Goal: Obtain resource: Download file/media

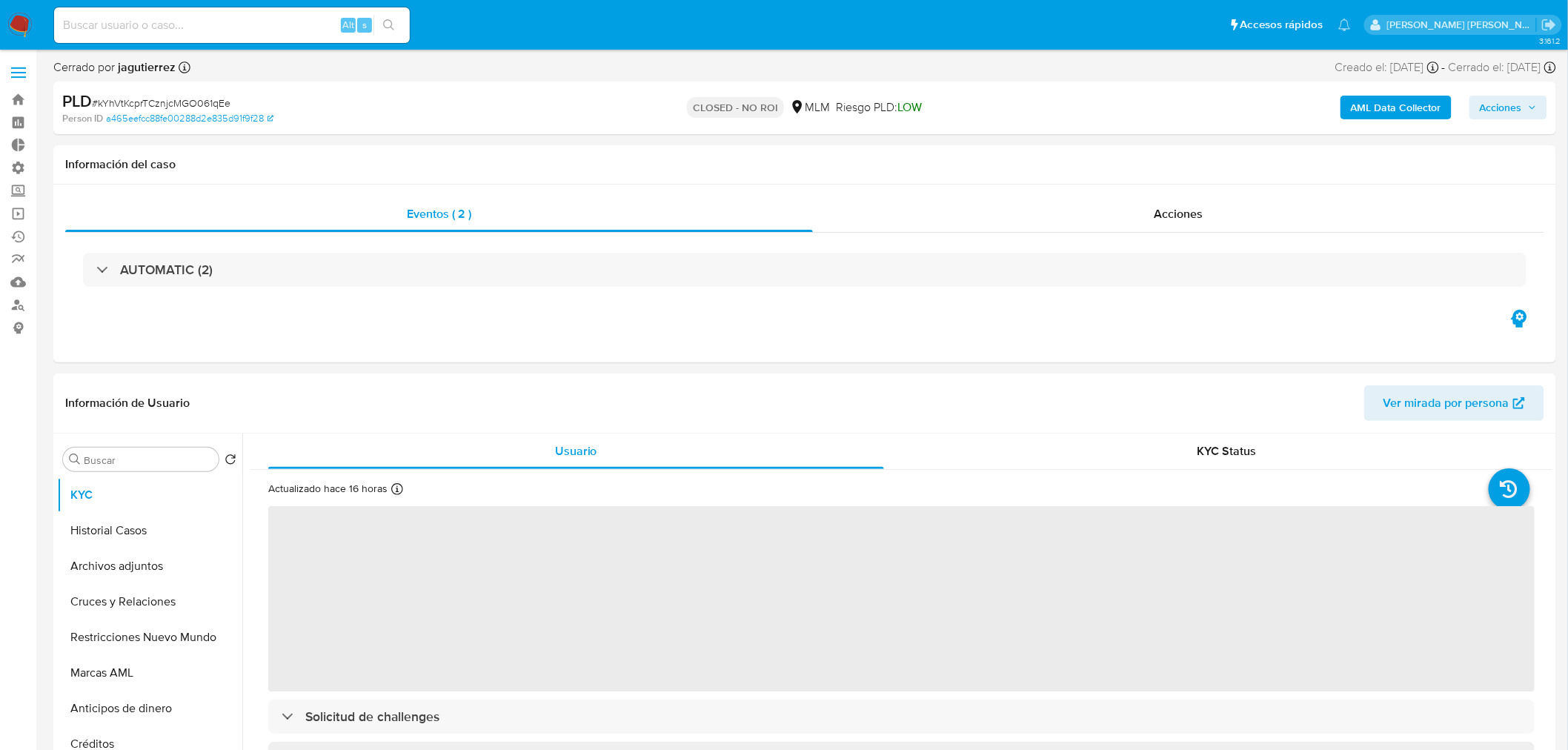
select select "10"
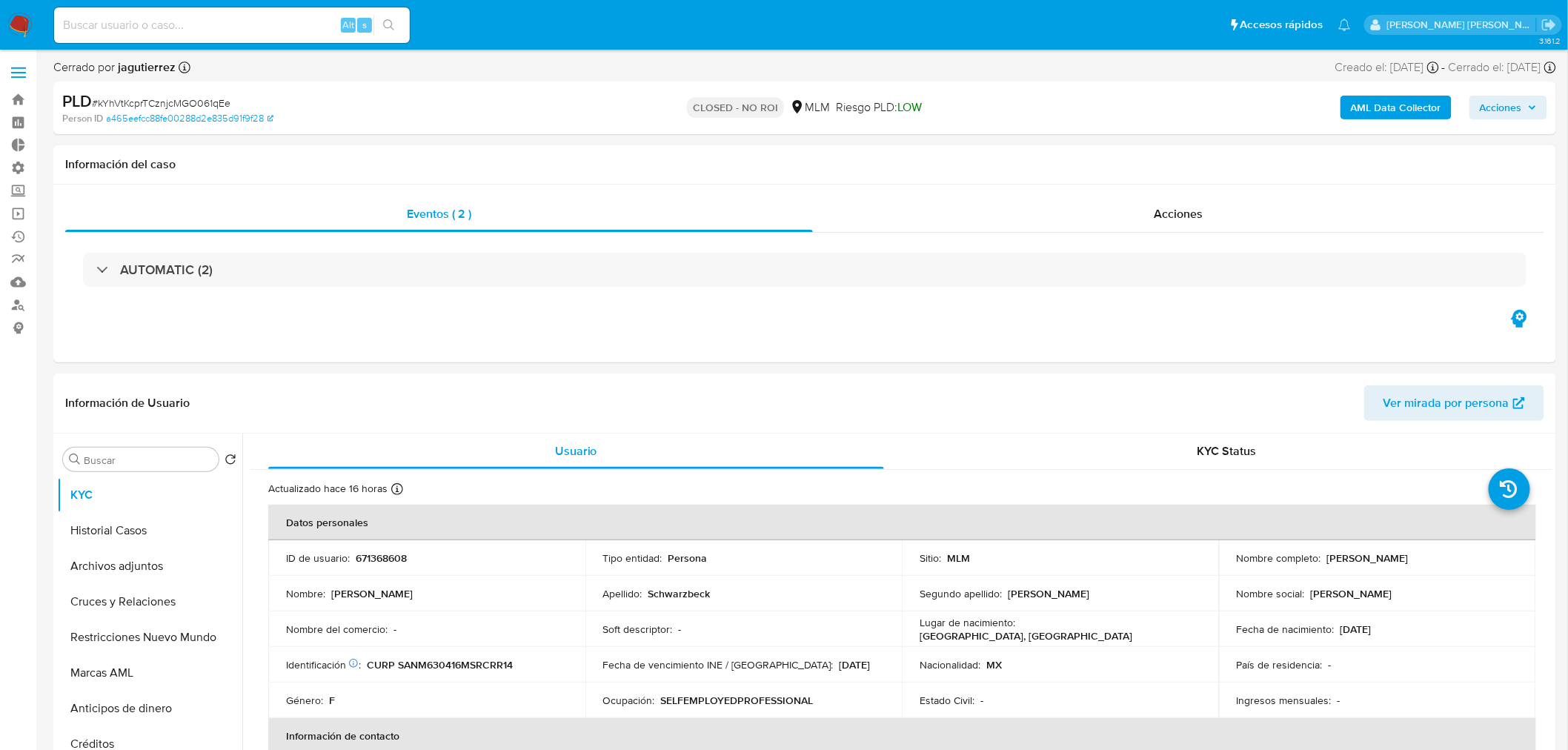
click at [268, 20] on input at bounding box center [232, 25] width 356 height 19
paste input "minEdwupaVjJlziGByto0hbP"
type input "minEdwupaVjJlziGByto0hbP"
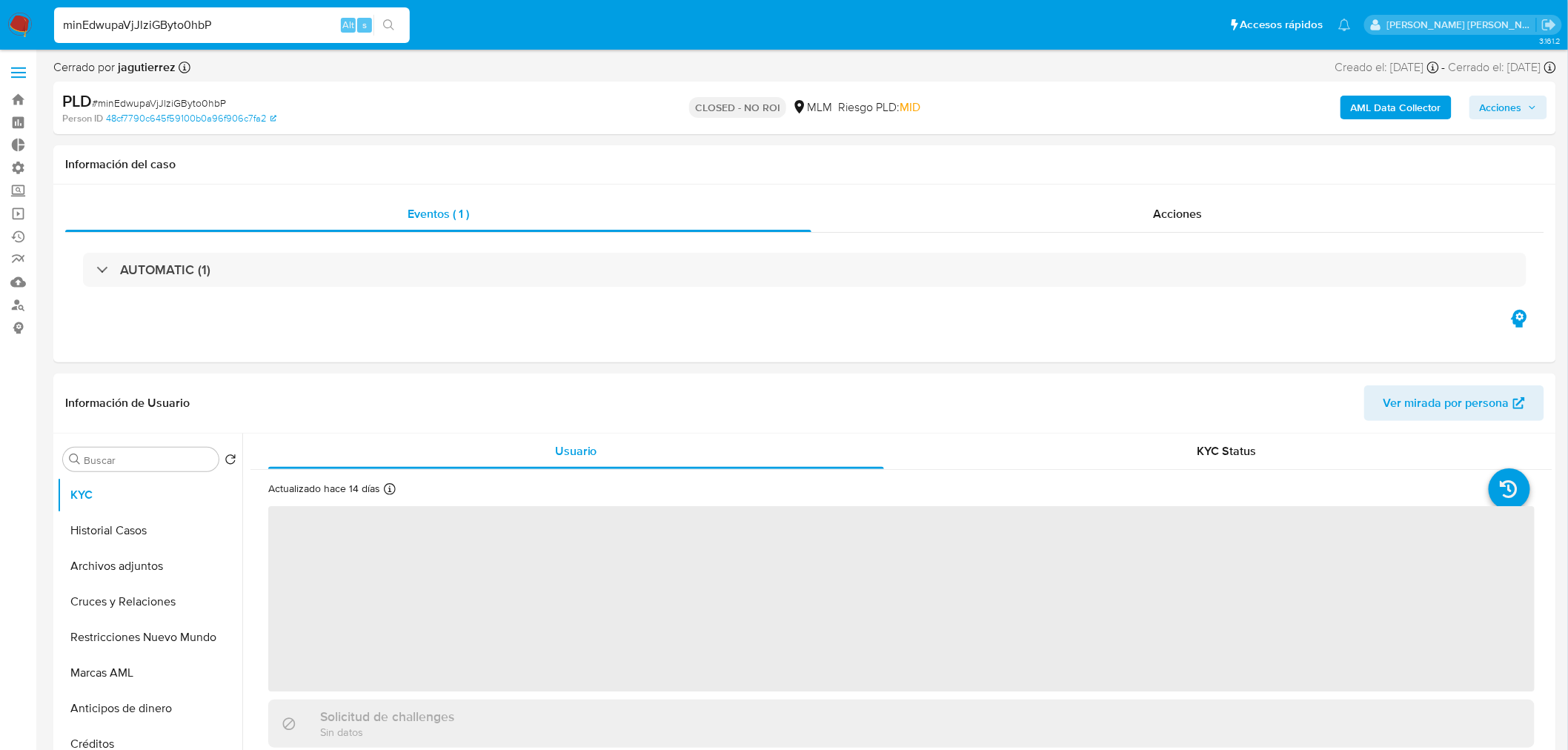
select select "10"
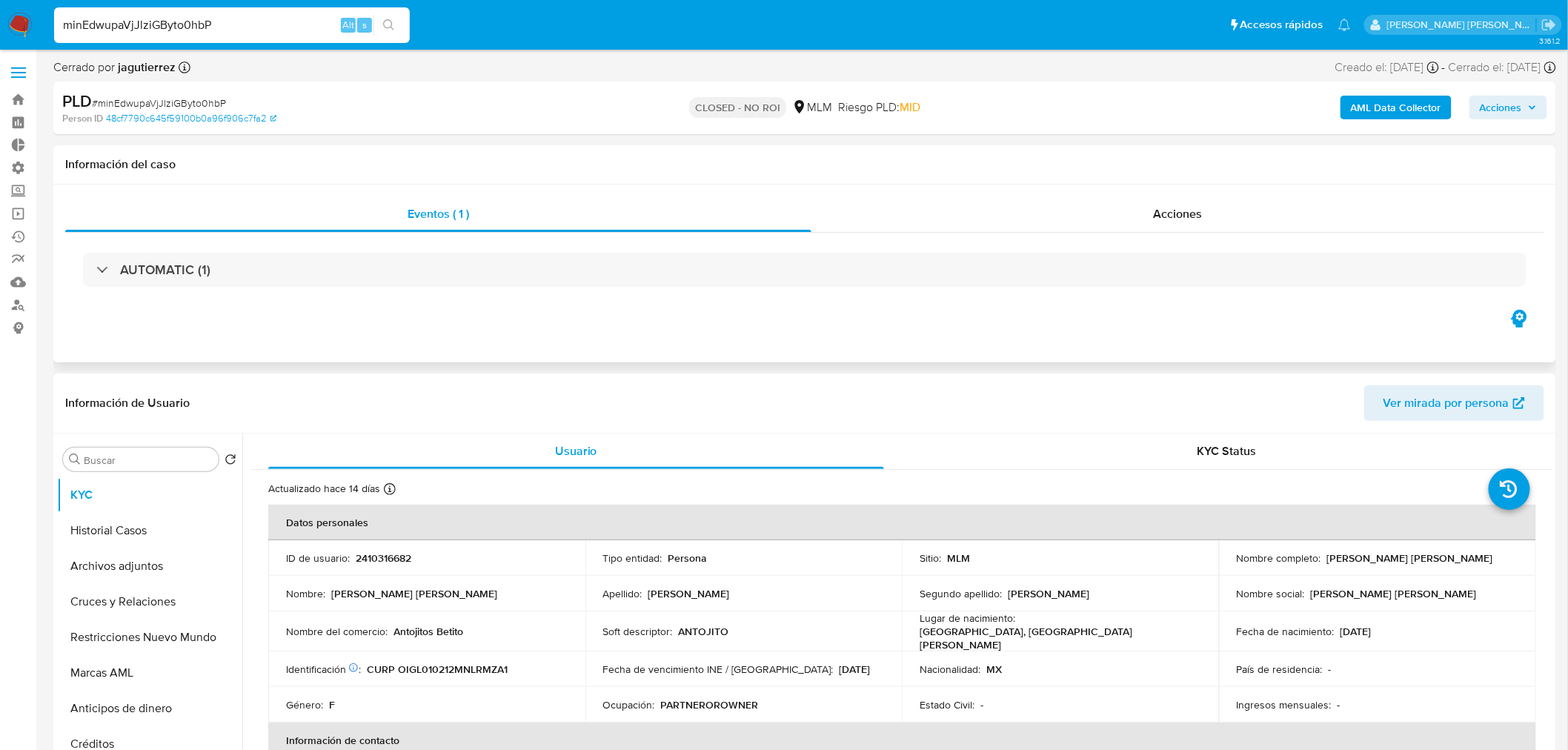
click at [1004, 314] on div "Eventos ( 1 ) Acciones AUTOMATIC (1)" at bounding box center [805, 274] width 1503 height 178
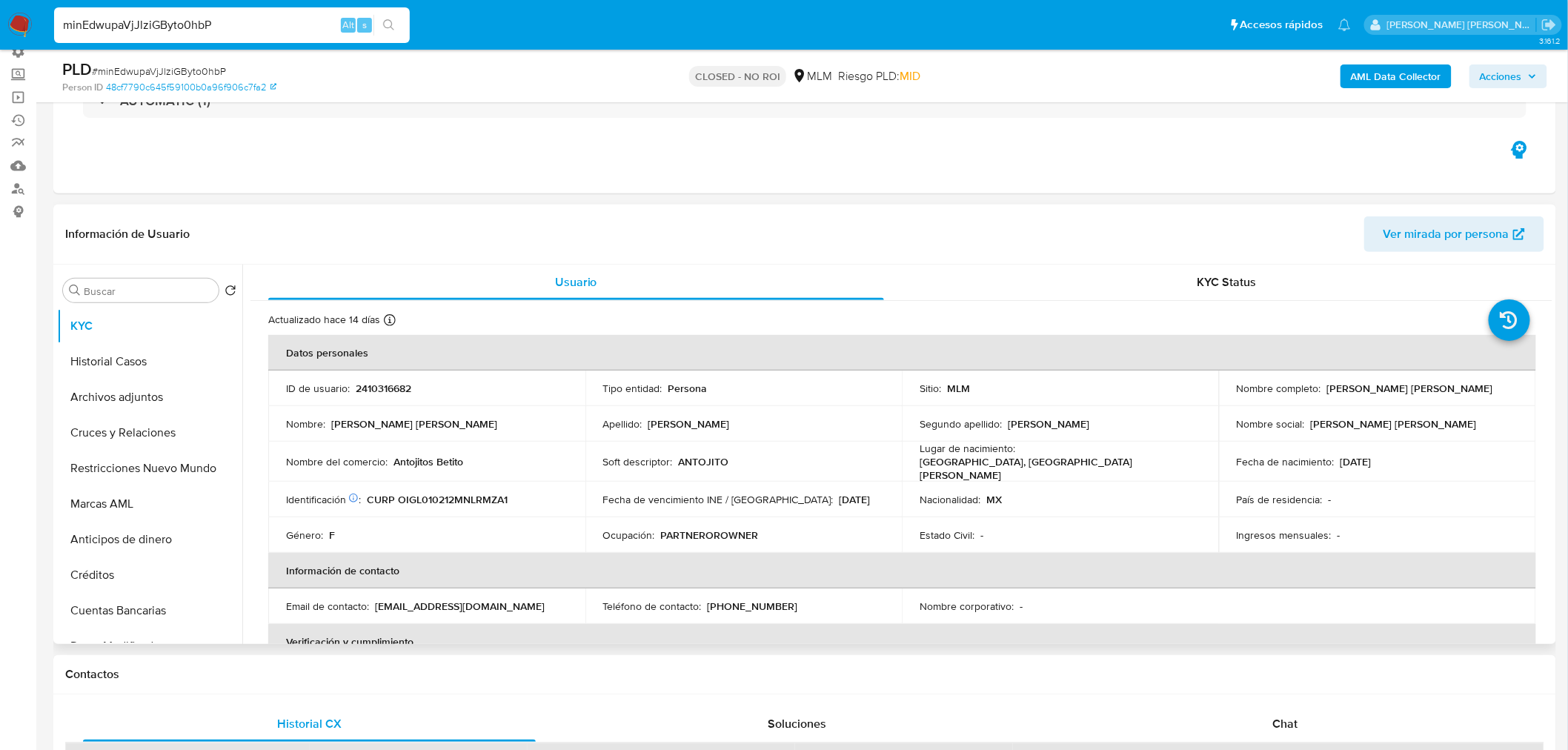
scroll to position [165, 0]
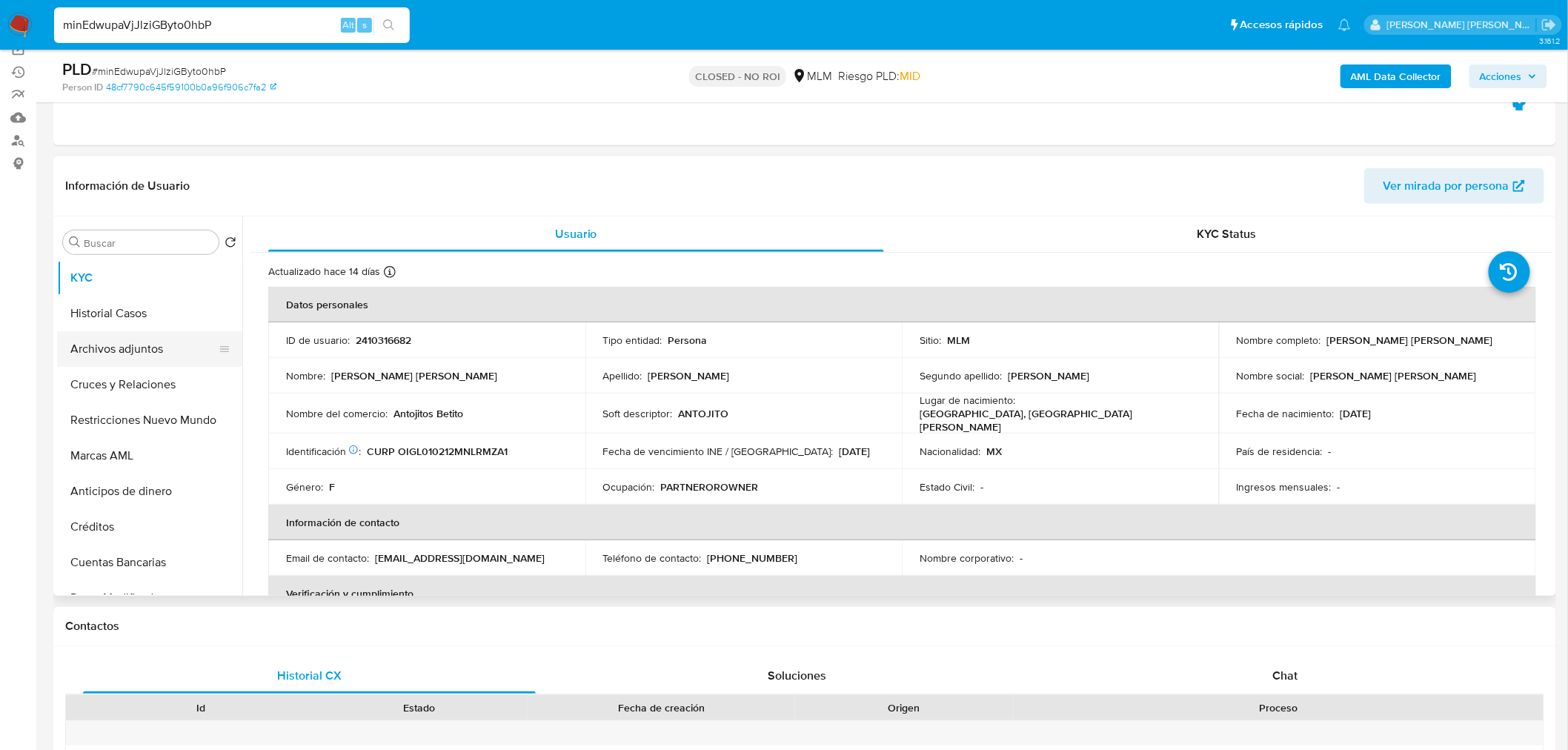
click at [115, 353] on button "Archivos adjuntos" at bounding box center [143, 349] width 173 height 35
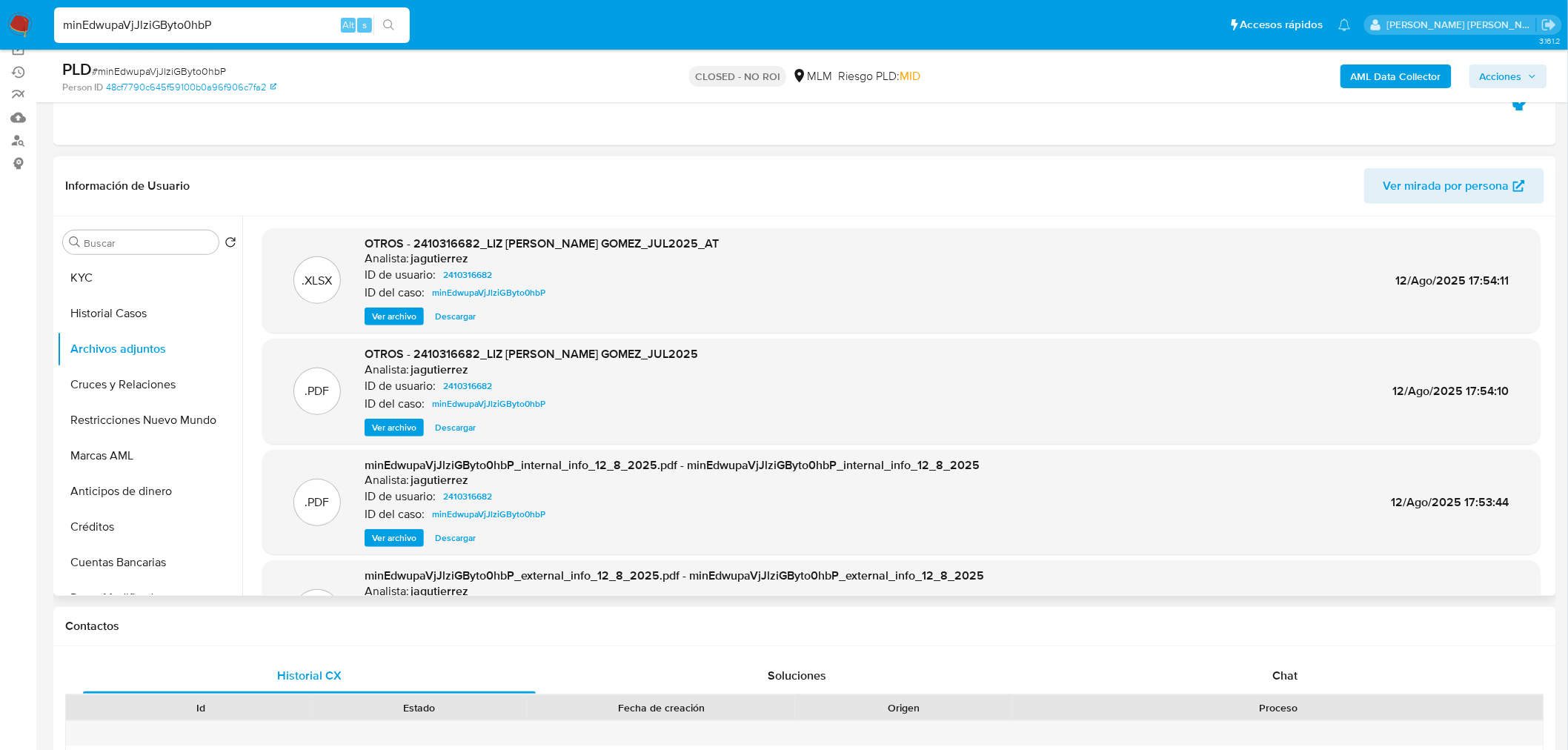
click at [456, 322] on span "Descargar" at bounding box center [455, 316] width 41 height 15
click at [456, 425] on span "Descargar" at bounding box center [455, 427] width 41 height 15
click at [123, 279] on button "KYC" at bounding box center [143, 277] width 173 height 35
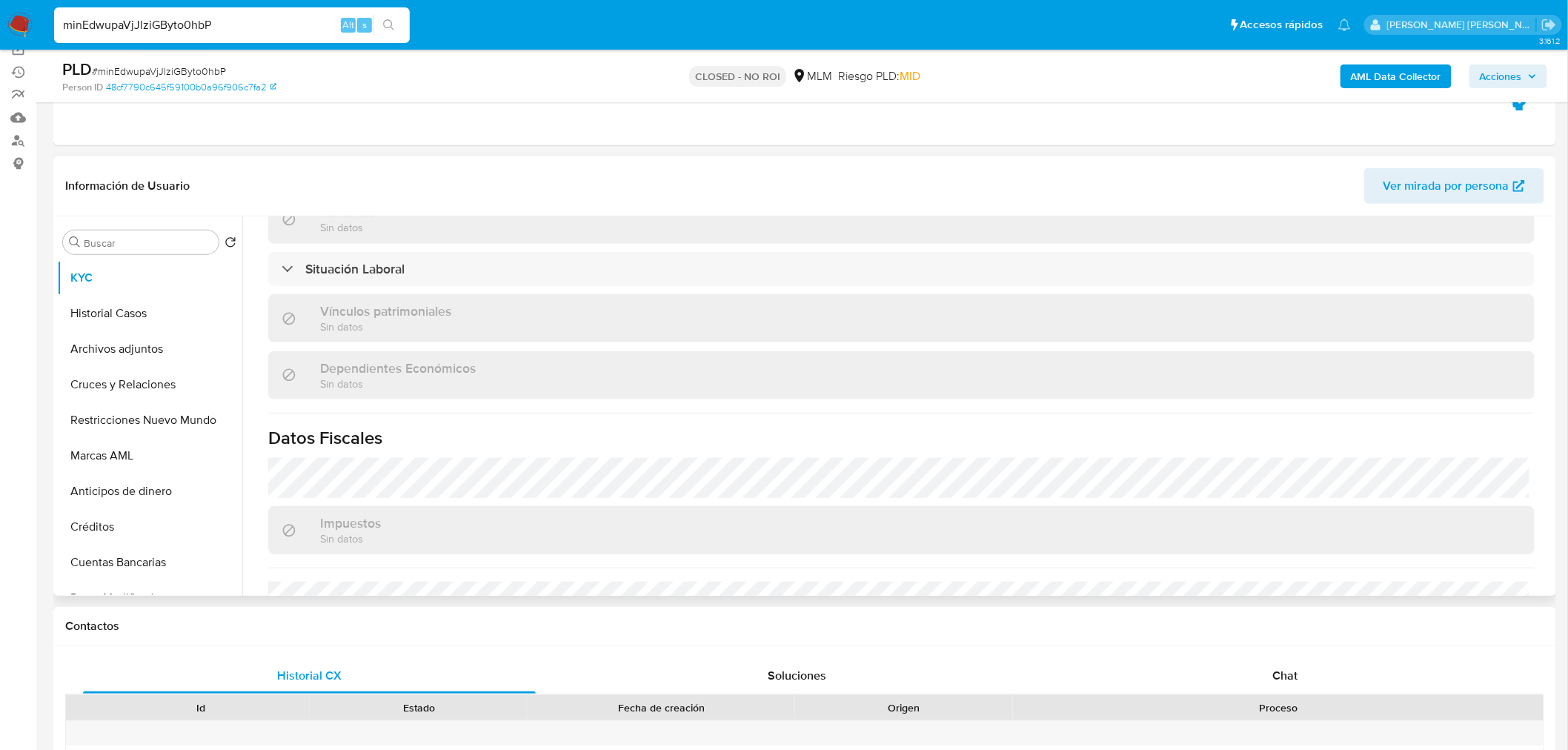
scroll to position [901, 0]
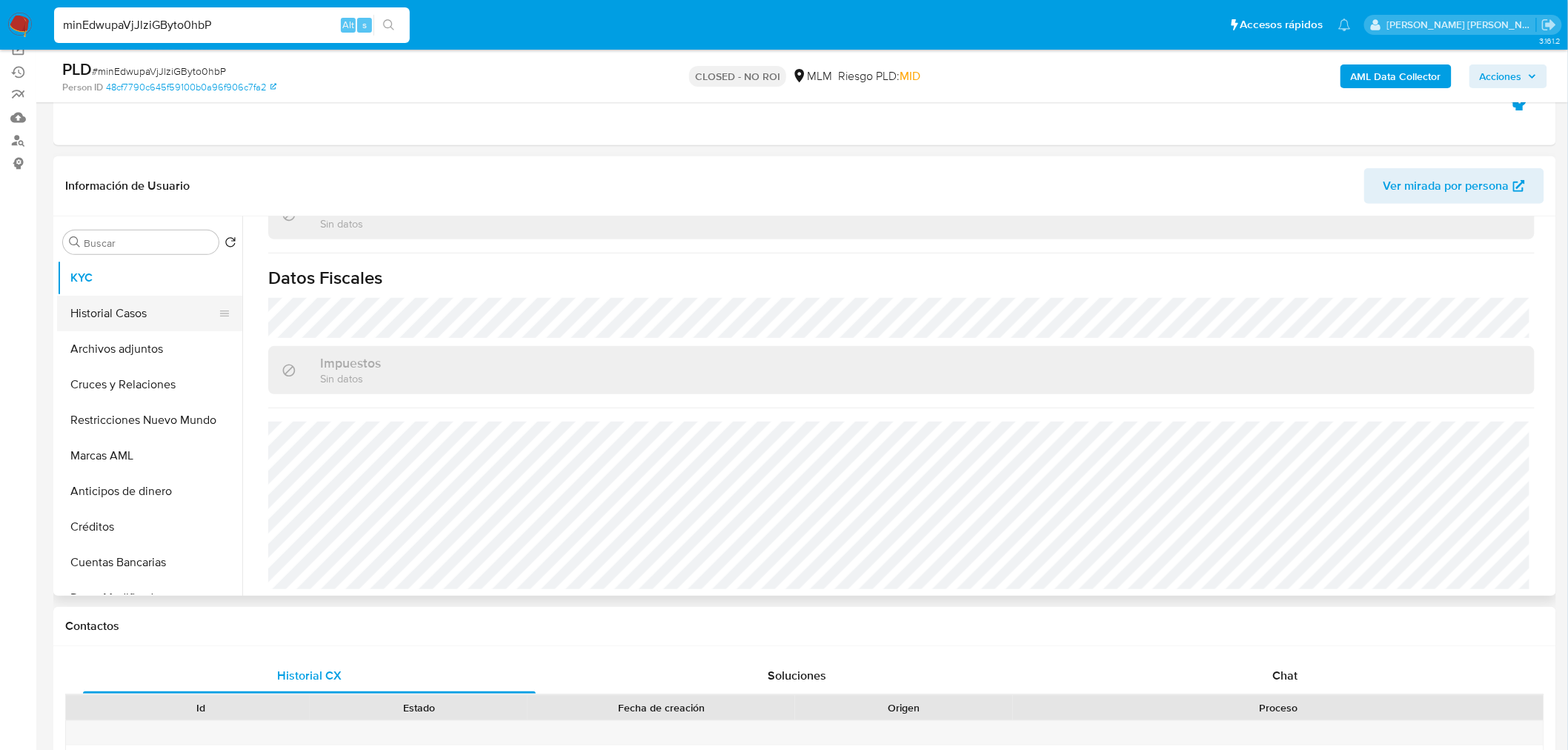
click at [107, 320] on button "Historial Casos" at bounding box center [143, 313] width 173 height 35
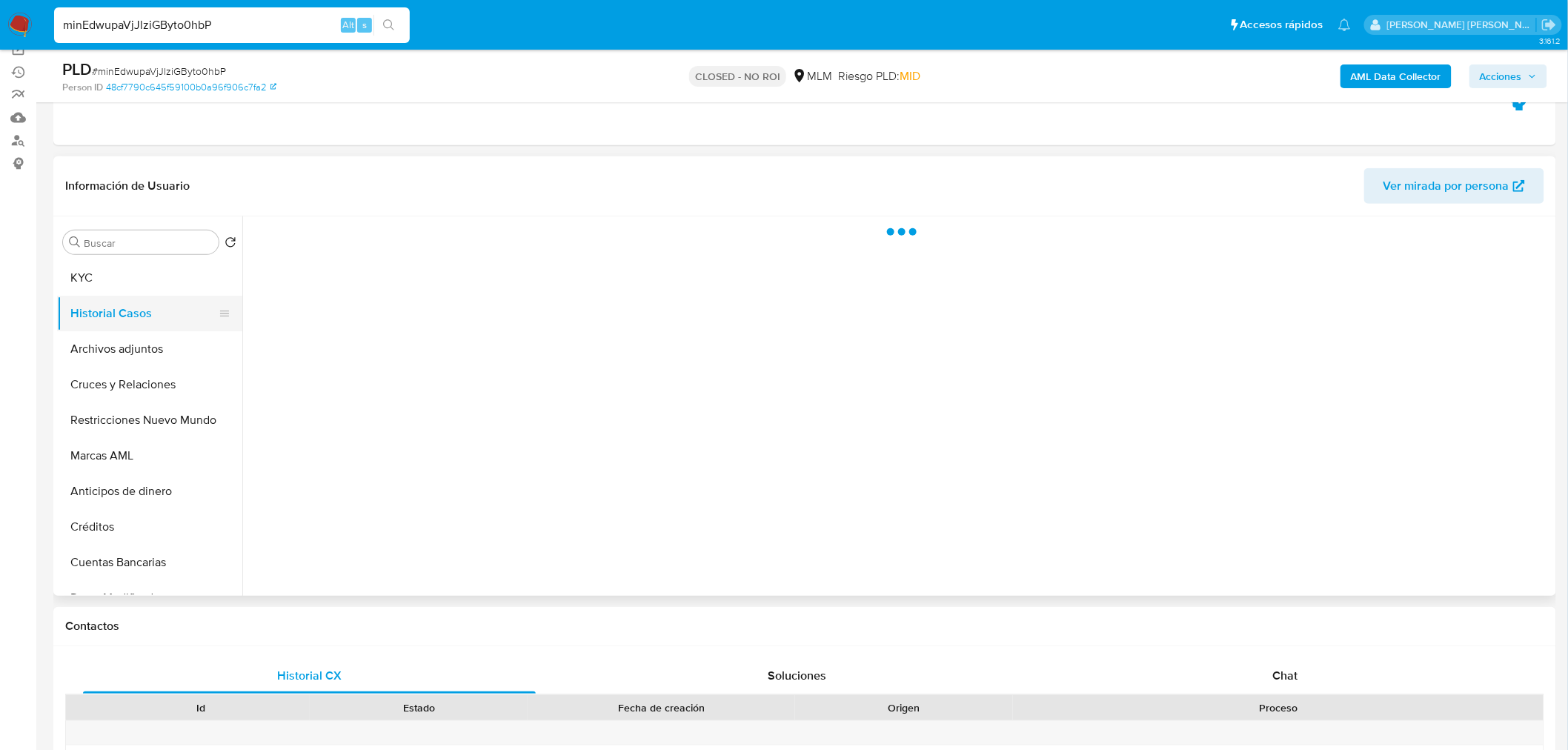
scroll to position [0, 0]
